Goal: Task Accomplishment & Management: Complete application form

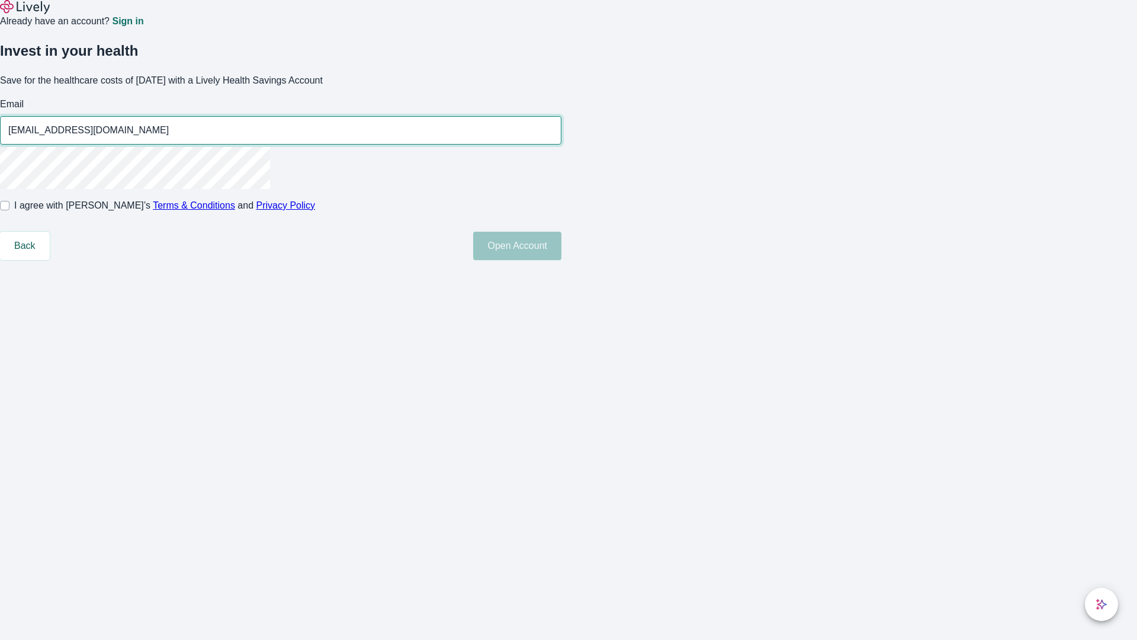
type input "[EMAIL_ADDRESS][DOMAIN_NAME]"
click at [9, 210] on input "I agree with Lively’s Terms & Conditions and Privacy Policy" at bounding box center [4, 205] width 9 height 9
checkbox input "true"
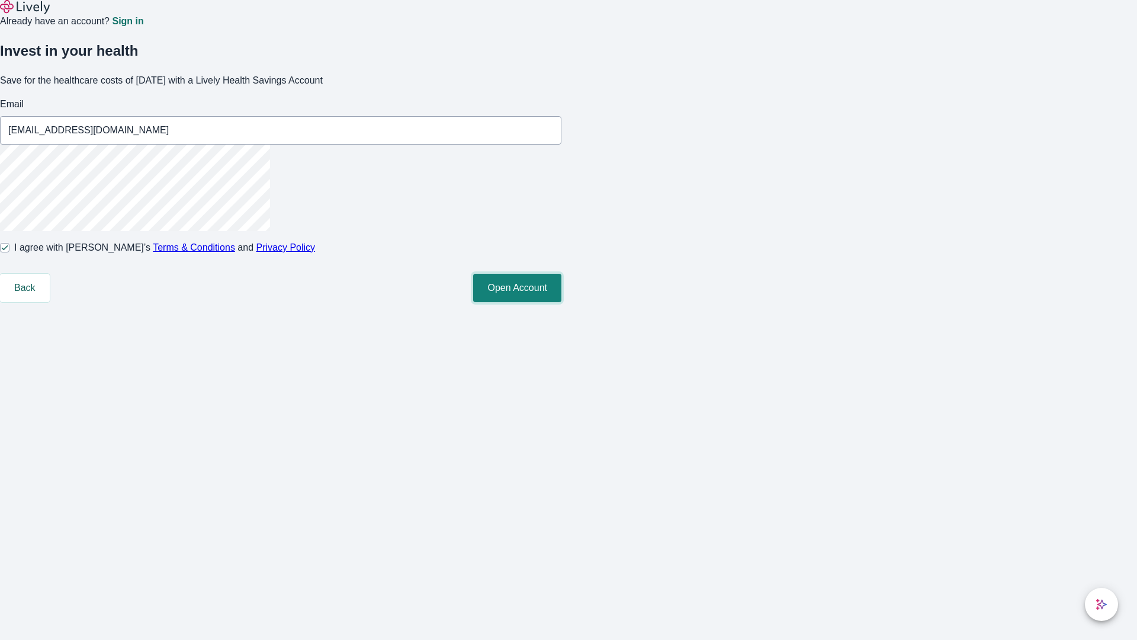
click at [561, 302] on button "Open Account" at bounding box center [517, 288] width 88 height 28
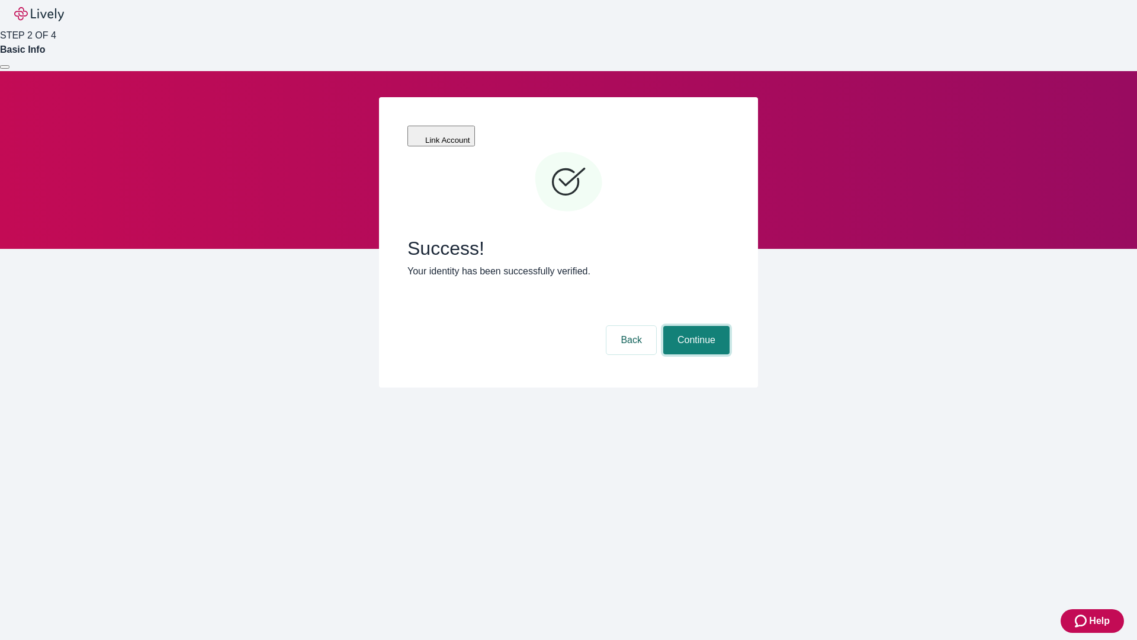
click at [695, 326] on button "Continue" at bounding box center [696, 340] width 66 height 28
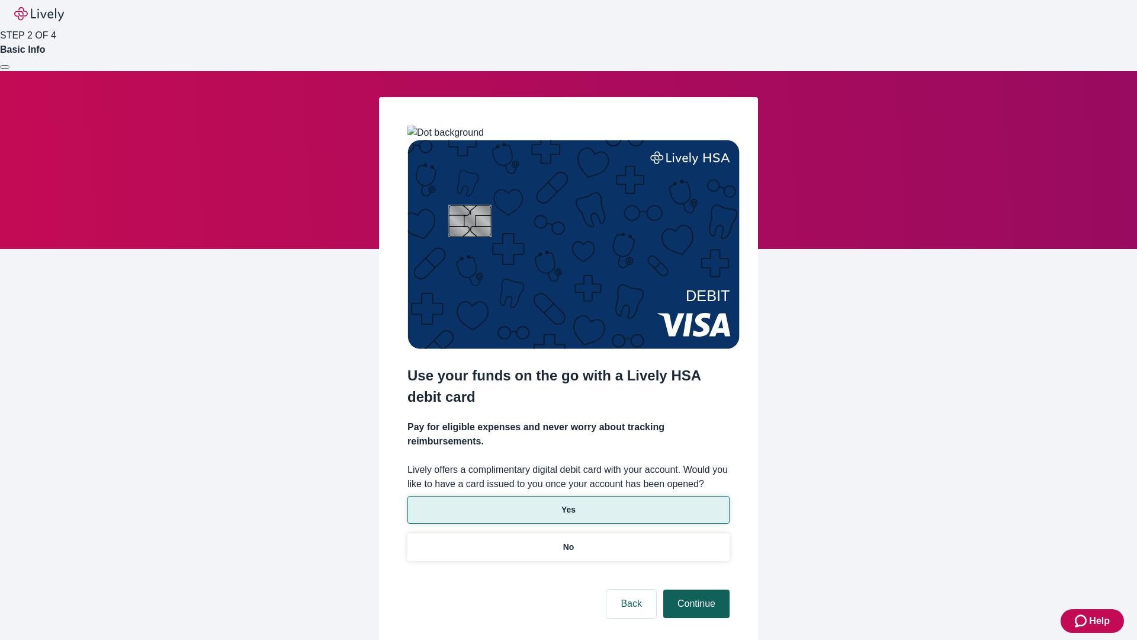
click at [568, 503] on p "Yes" at bounding box center [568, 509] width 14 height 12
click at [695, 589] on button "Continue" at bounding box center [696, 603] width 66 height 28
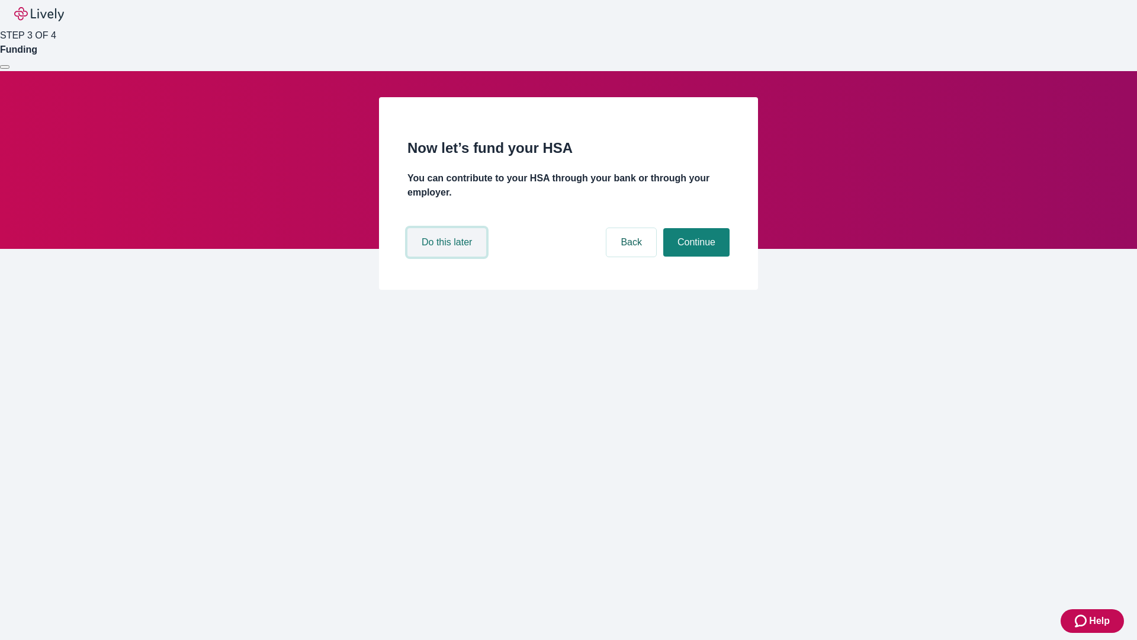
click at [448, 256] on button "Do this later" at bounding box center [446, 242] width 79 height 28
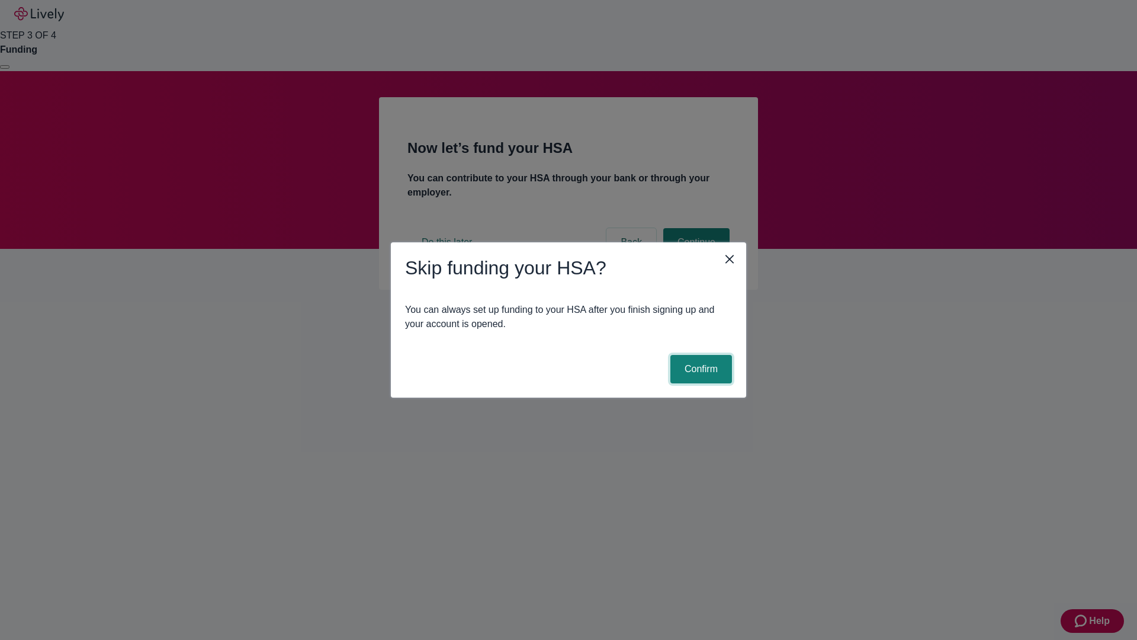
click at [699, 369] on button "Confirm" at bounding box center [701, 369] width 62 height 28
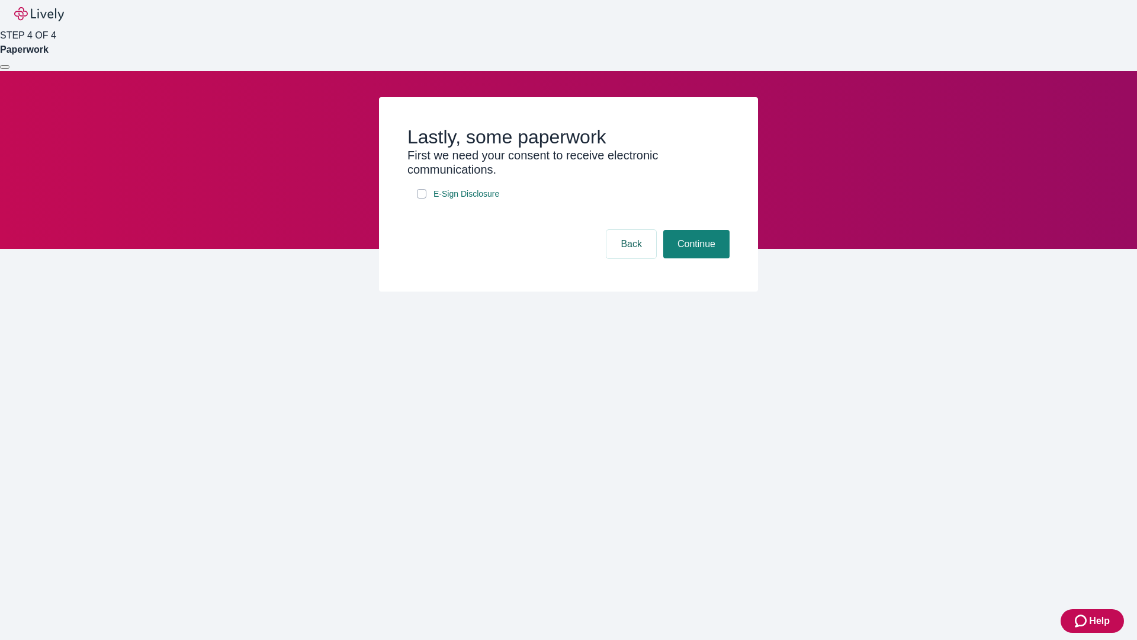
click at [422, 198] on input "E-Sign Disclosure" at bounding box center [421, 193] width 9 height 9
checkbox input "true"
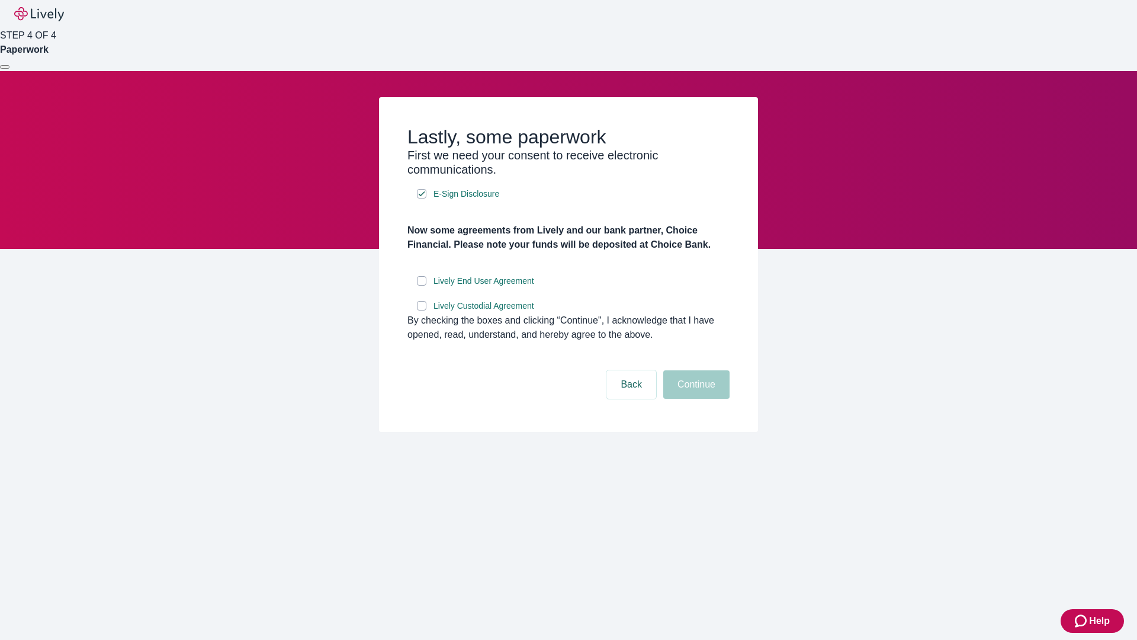
click at [422, 285] on input "Lively End User Agreement" at bounding box center [421, 280] width 9 height 9
checkbox input "true"
click at [422, 310] on input "Lively Custodial Agreement" at bounding box center [421, 305] width 9 height 9
checkbox input "true"
click at [695, 399] on button "Continue" at bounding box center [696, 384] width 66 height 28
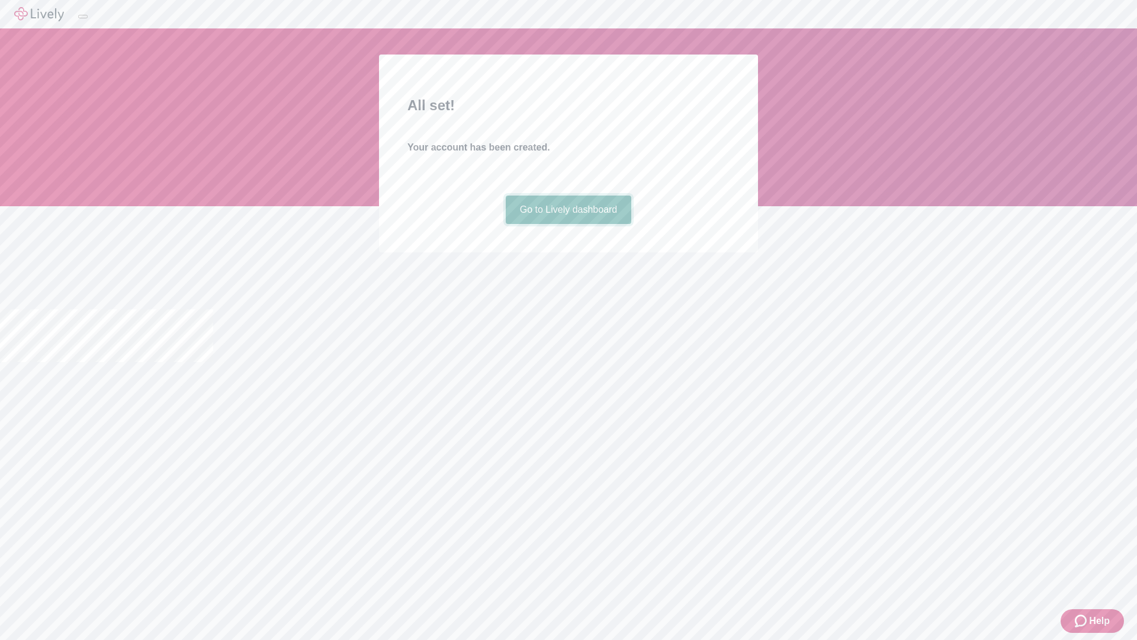
click at [568, 224] on link "Go to Lively dashboard" at bounding box center [569, 209] width 126 height 28
